Goal: Check status: Check status

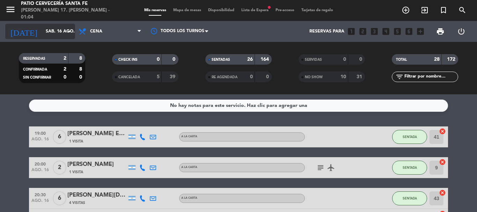
click at [61, 28] on input "sáb. 16 ago." at bounding box center [71, 31] width 59 height 12
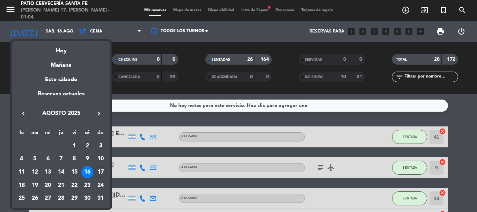
click at [96, 170] on div "17" at bounding box center [101, 172] width 12 height 12
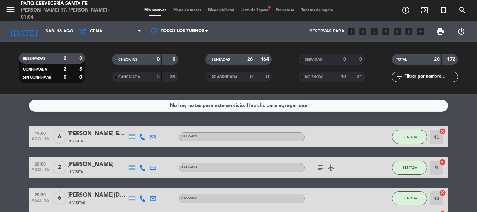
type input "dom. 17 ago."
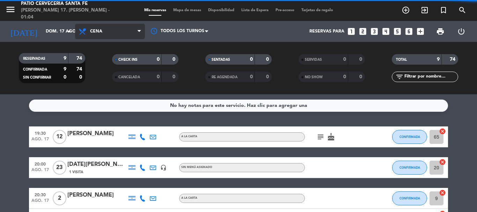
click at [115, 34] on span "Cena" at bounding box center [110, 31] width 70 height 15
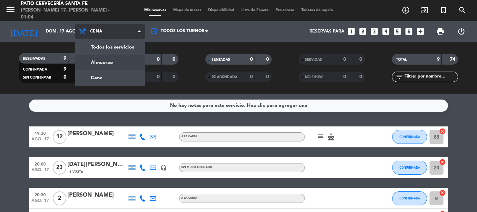
click at [117, 62] on div "menu Patio Cervecería Santa [PERSON_NAME] 17. [PERSON_NAME] - 01:04 Mis reserva…" at bounding box center [238, 47] width 477 height 94
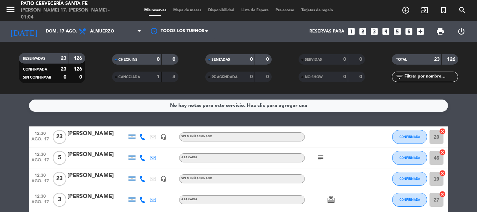
click at [322, 161] on icon "subject" at bounding box center [320, 158] width 8 height 8
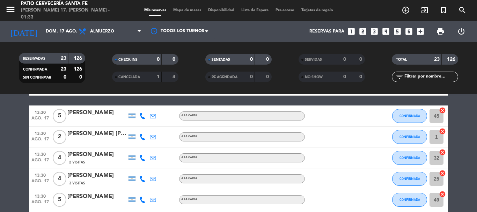
scroll to position [419, 0]
